Goal: Information Seeking & Learning: Learn about a topic

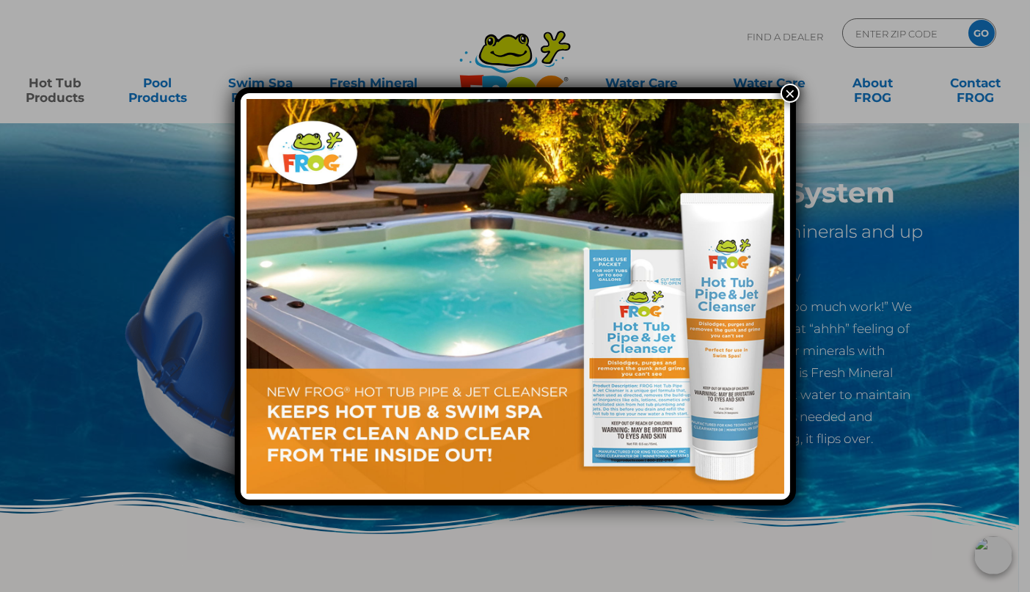
click at [784, 95] on button "×" at bounding box center [789, 93] width 19 height 19
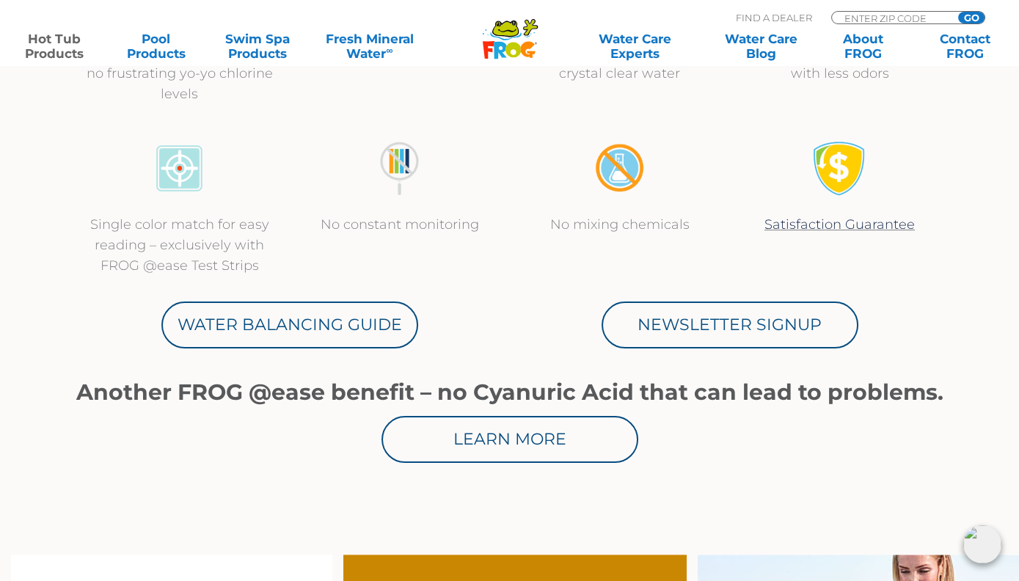
scroll to position [660, 0]
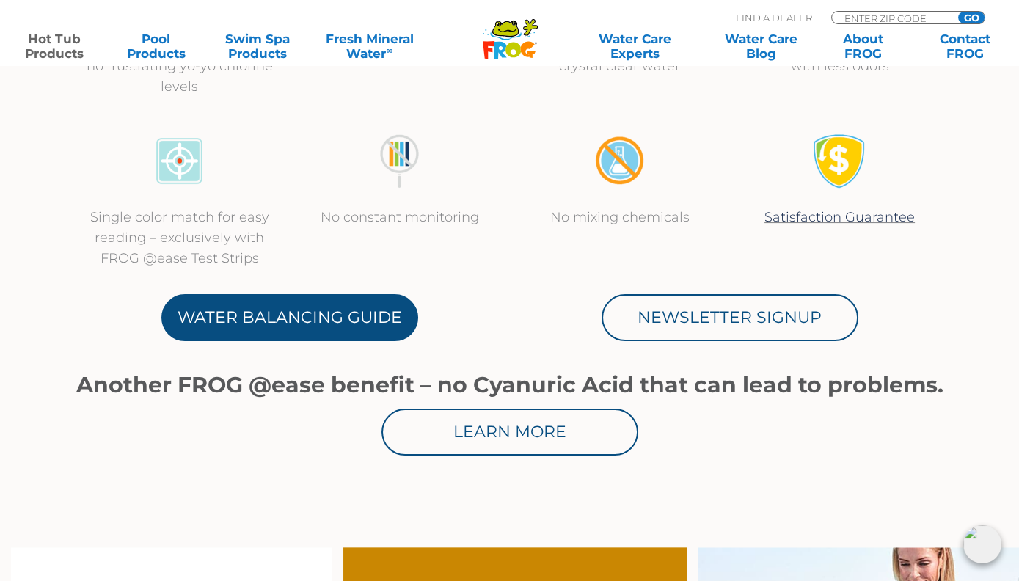
click at [331, 315] on link "Water Balancing Guide" at bounding box center [289, 317] width 257 height 47
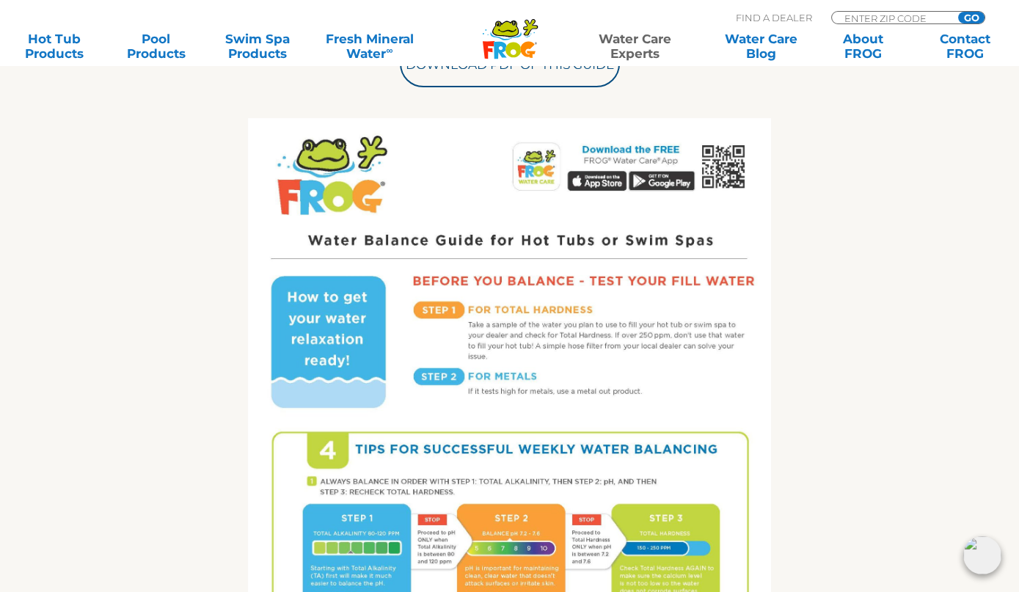
scroll to position [660, 0]
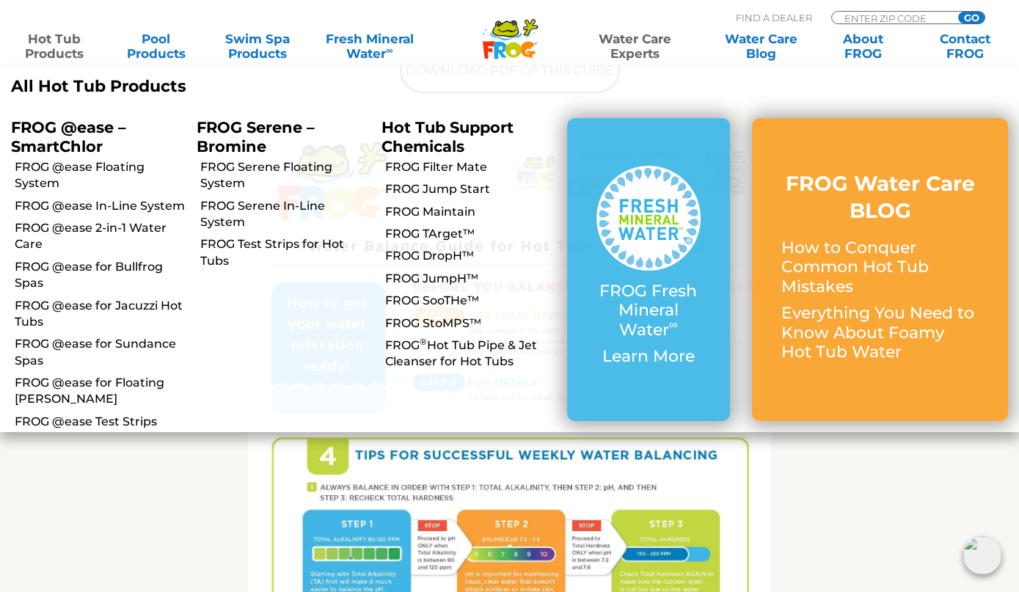
click at [45, 54] on link "Hot Tub Products" at bounding box center [54, 46] width 79 height 29
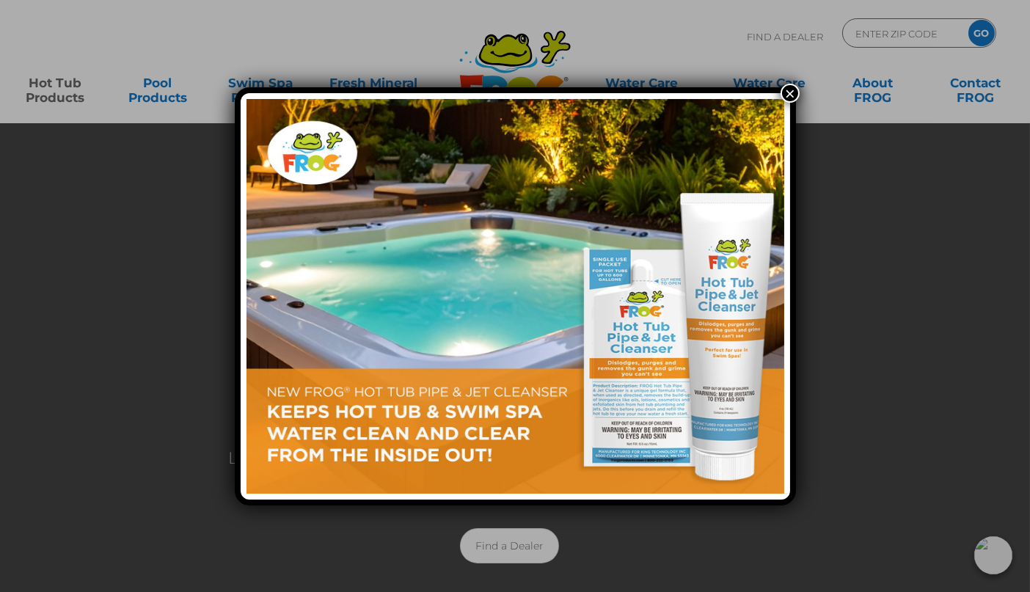
click at [787, 87] on button "×" at bounding box center [789, 93] width 19 height 19
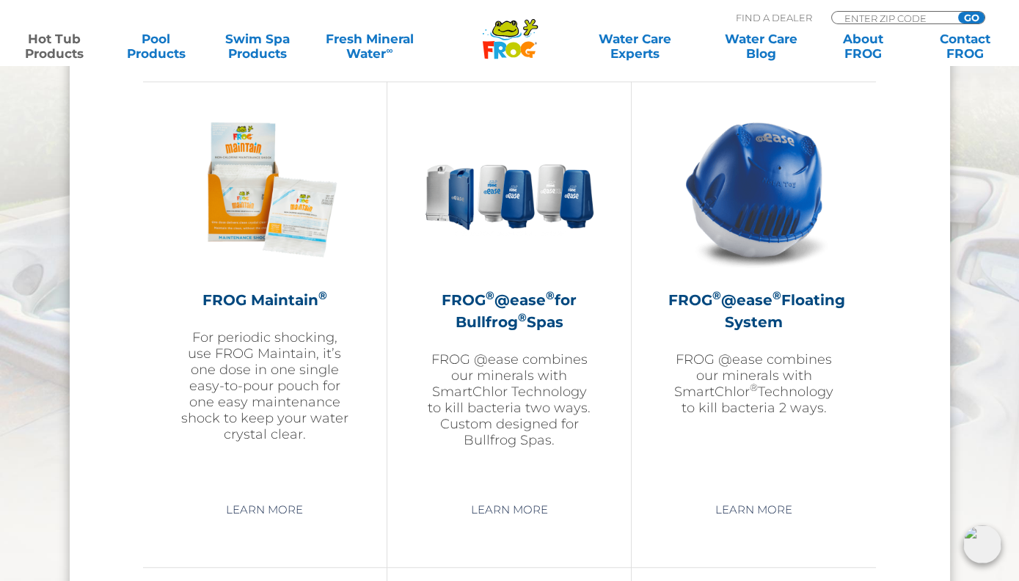
scroll to position [1614, 0]
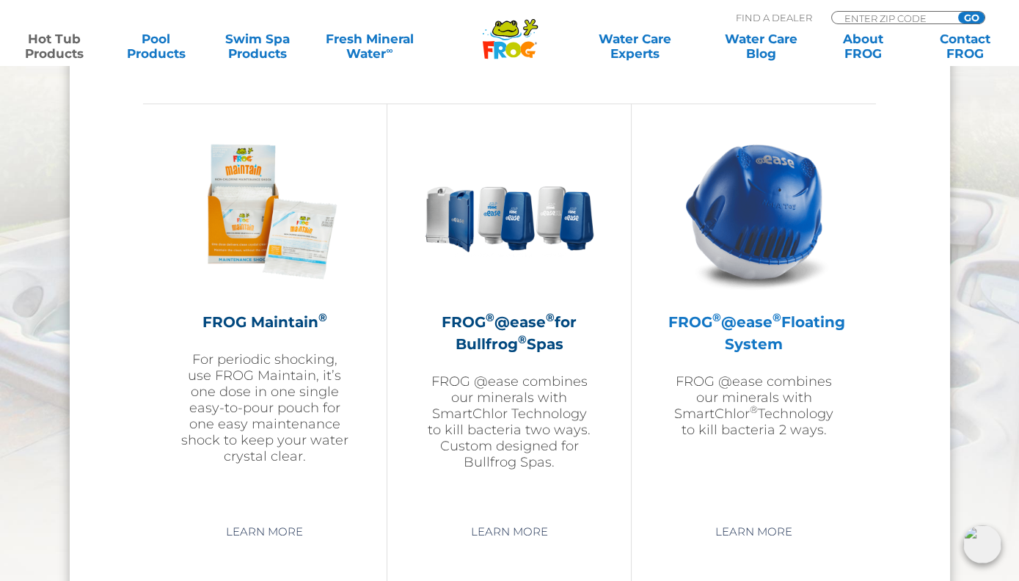
click at [740, 245] on img at bounding box center [754, 211] width 170 height 170
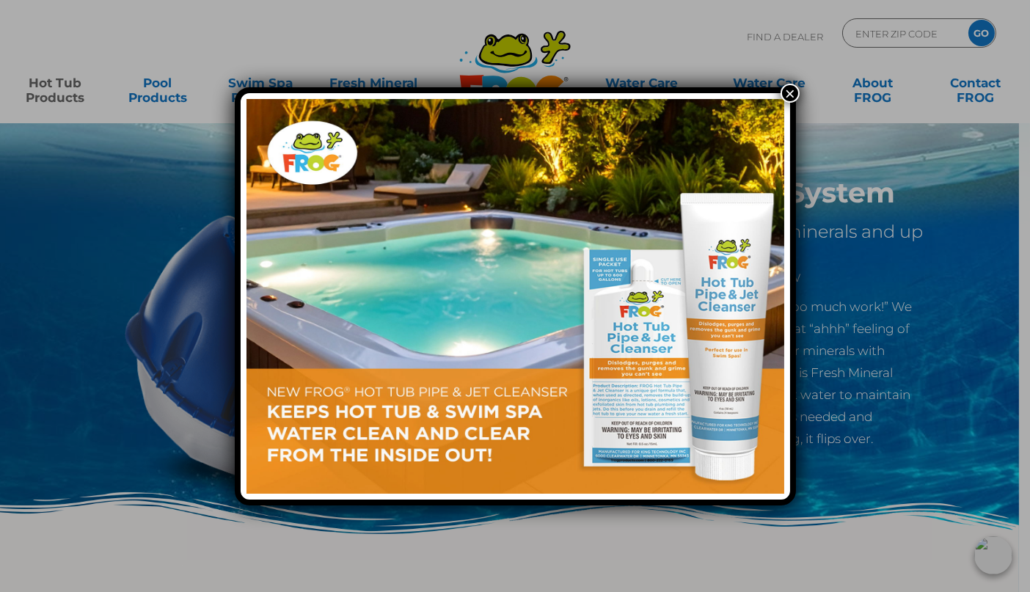
click at [783, 97] on button "×" at bounding box center [789, 93] width 19 height 19
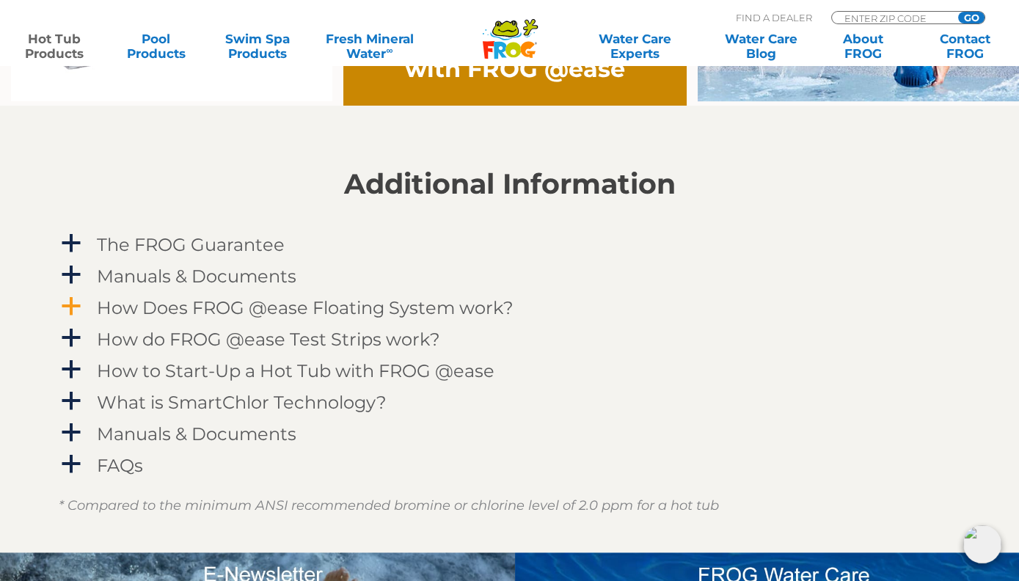
scroll to position [1394, 0]
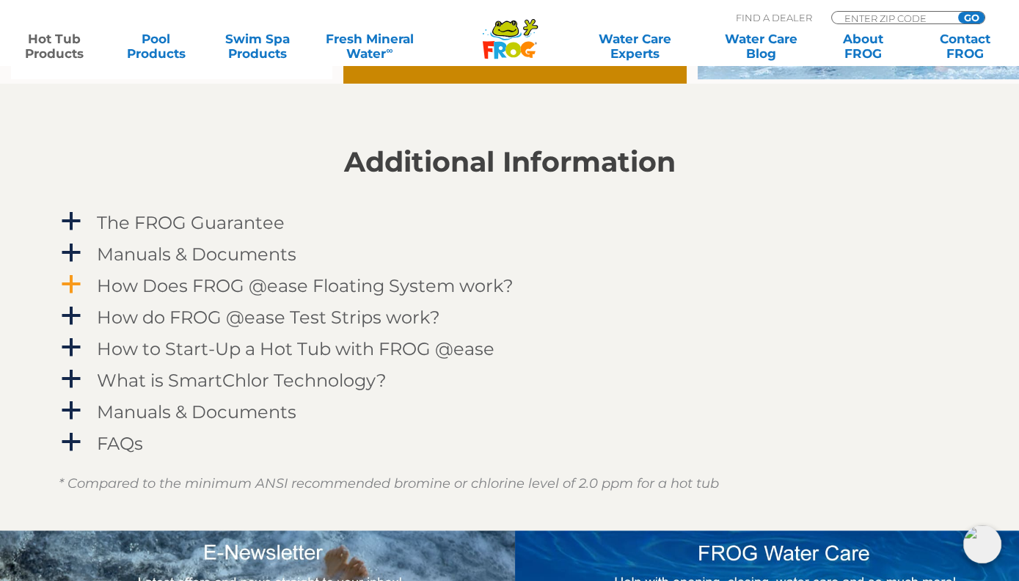
click at [337, 281] on h4 "How Does FROG @ease Floating System work?" at bounding box center [305, 286] width 417 height 20
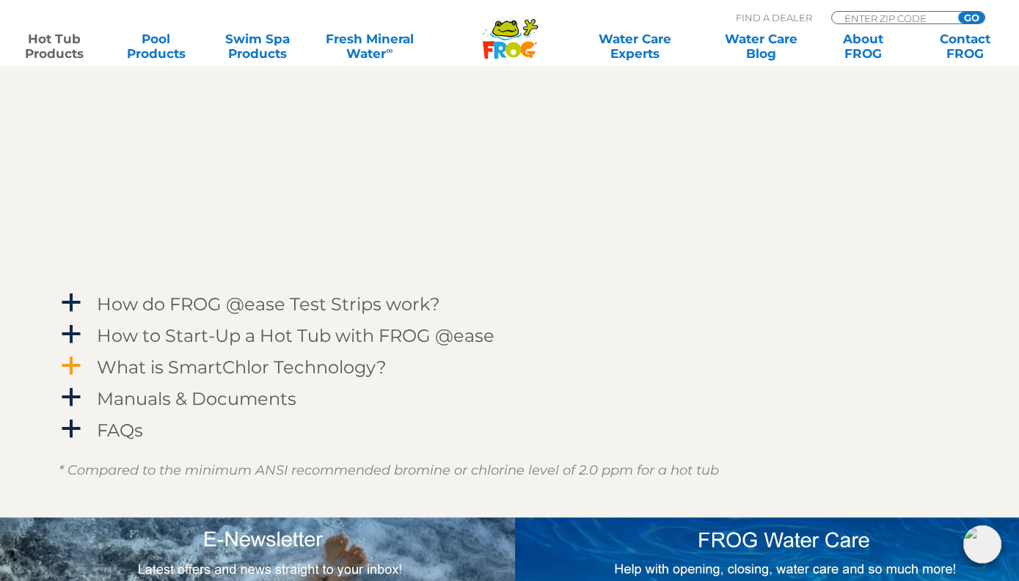
scroll to position [1834, 0]
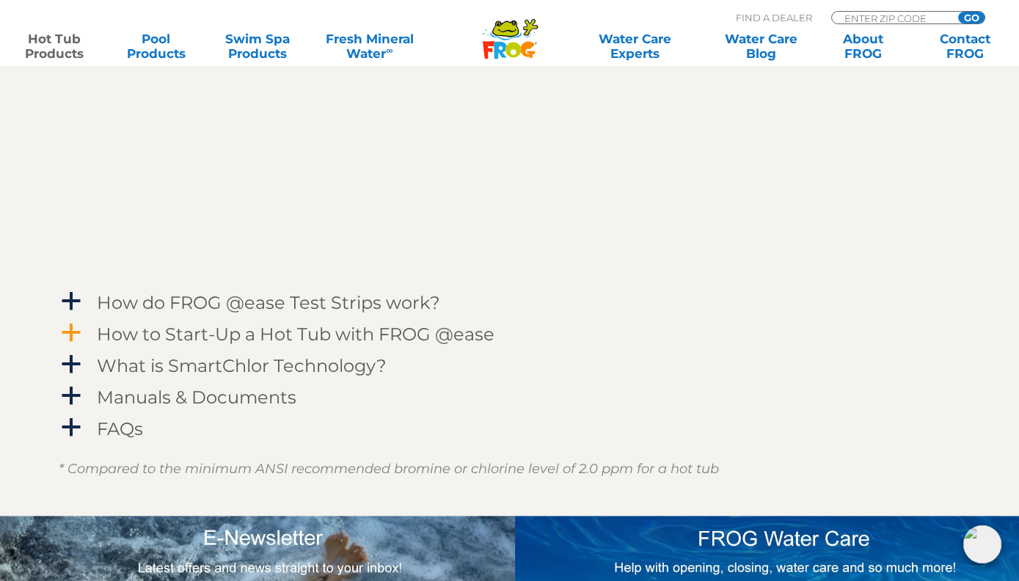
click at [296, 334] on h4 "How to Start-Up a Hot Tub with FROG @ease" at bounding box center [296, 334] width 398 height 20
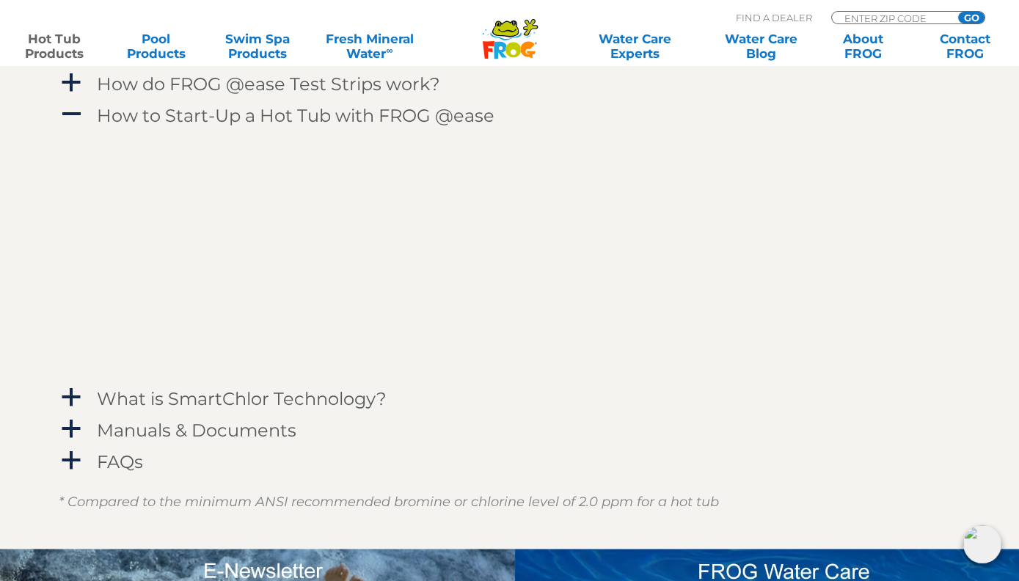
scroll to position [2054, 0]
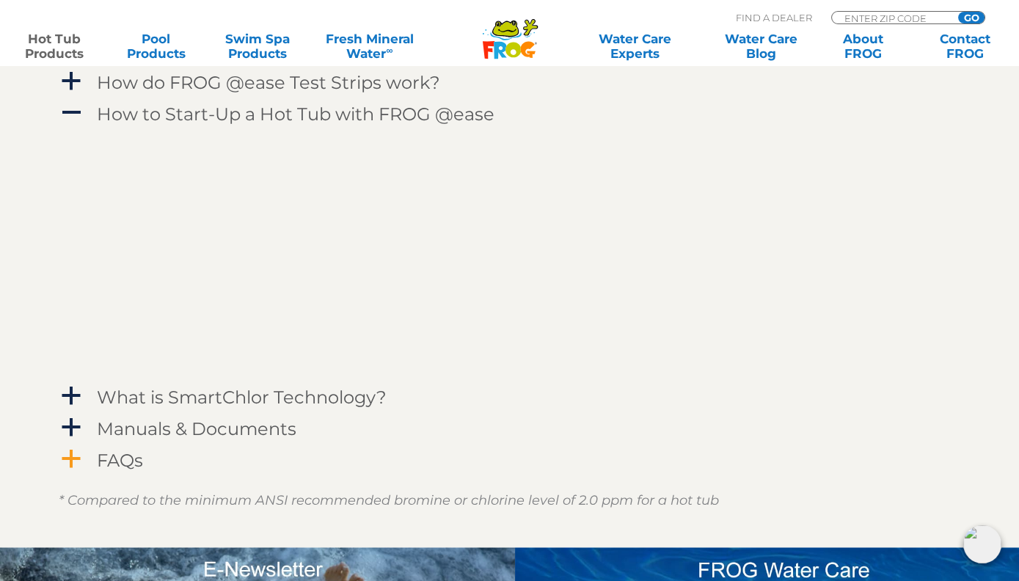
click at [126, 462] on h4 "FAQs" at bounding box center [120, 460] width 46 height 20
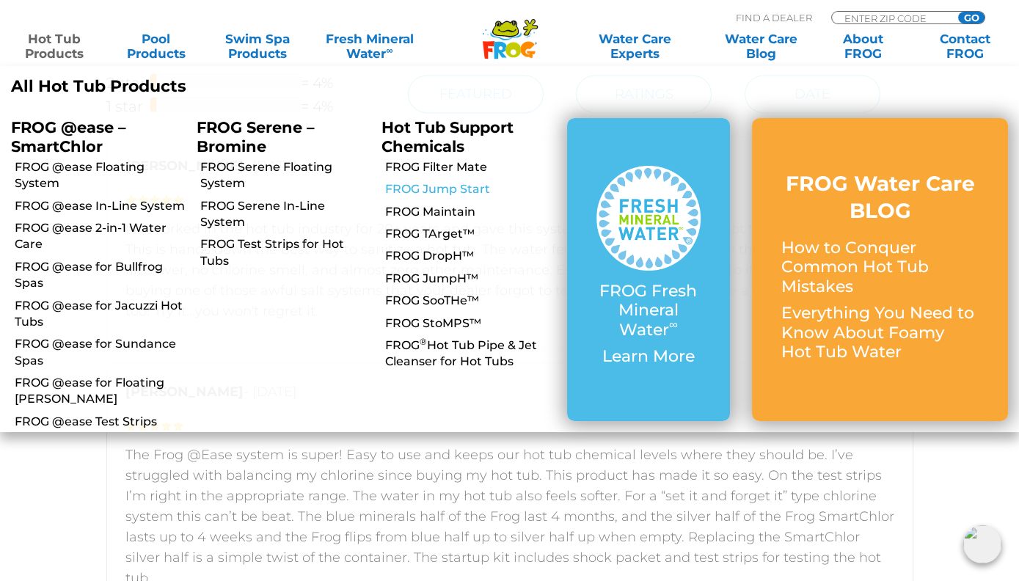
scroll to position [3448, 0]
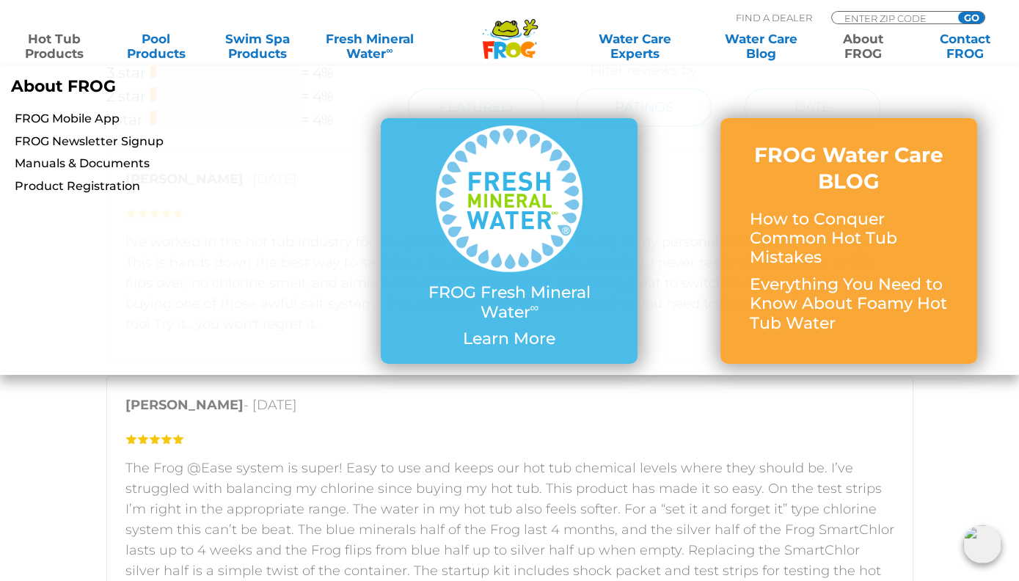
click at [857, 46] on link "About FROG" at bounding box center [862, 46] width 79 height 29
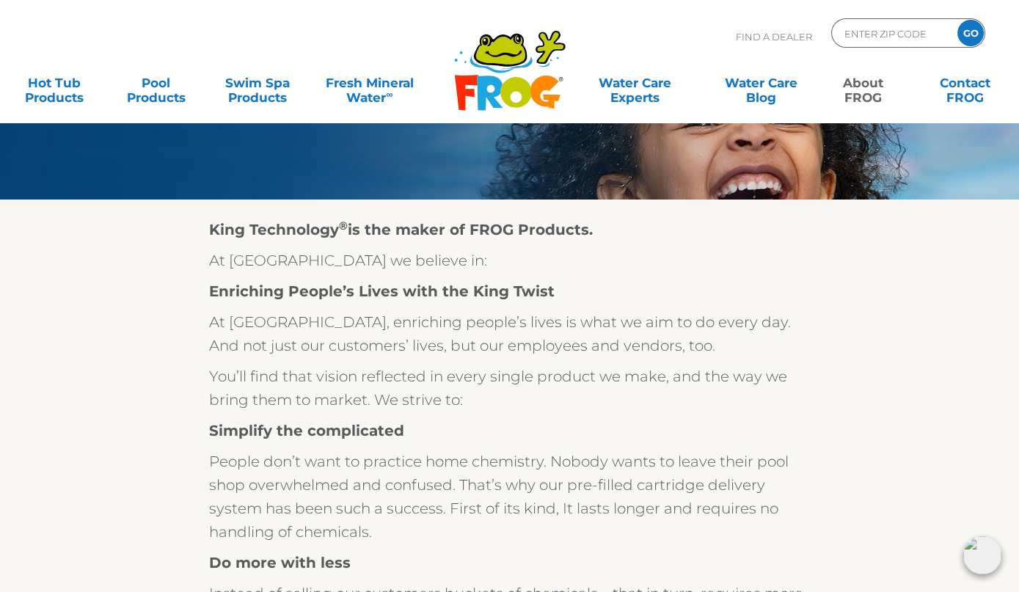
scroll to position [73, 0]
